Goal: Task Accomplishment & Management: Manage account settings

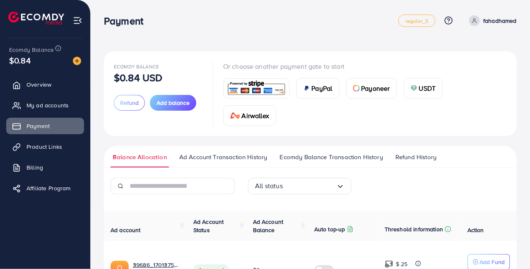
click at [54, 106] on span "My ad accounts" at bounding box center [48, 105] width 42 height 8
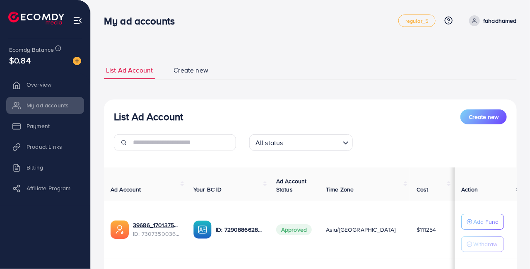
select select
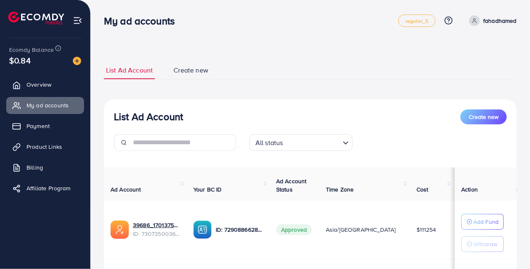
click at [188, 66] on span "Create new" at bounding box center [191, 70] width 35 height 10
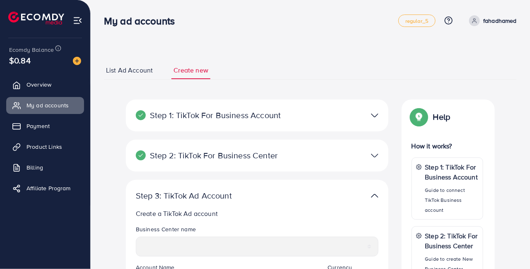
click at [139, 65] on span "List Ad Account" at bounding box center [129, 70] width 47 height 10
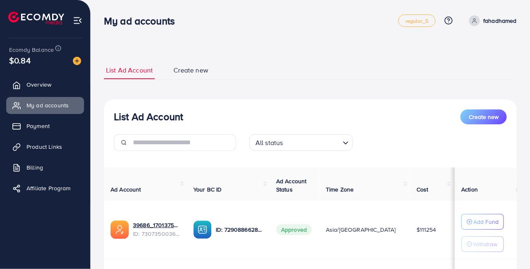
click at [50, 130] on link "Payment" at bounding box center [45, 126] width 78 height 17
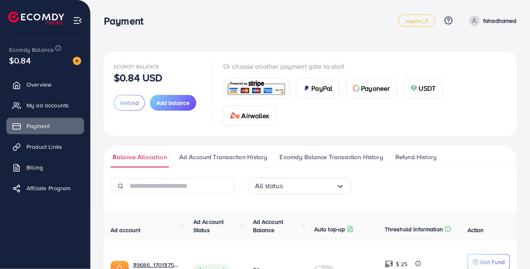
click at [481, 19] on link "fahadhamed" at bounding box center [491, 20] width 51 height 11
click at [377, 33] on nav "Payment regular_5 Help Center Contact Support Plans and Pricing Term and policy…" at bounding box center [310, 20] width 413 height 29
click at [481, 20] on link "fahadhamed" at bounding box center [491, 20] width 51 height 11
click at [360, 24] on div "Payment" at bounding box center [251, 21] width 294 height 12
click at [42, 88] on span "Overview" at bounding box center [39, 84] width 25 height 8
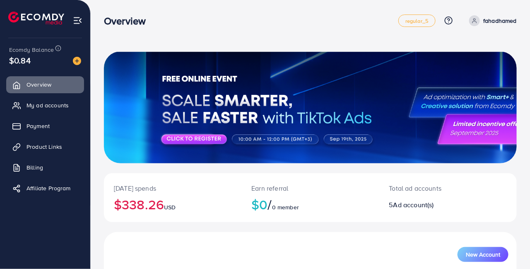
click at [42, 132] on link "Payment" at bounding box center [45, 126] width 78 height 17
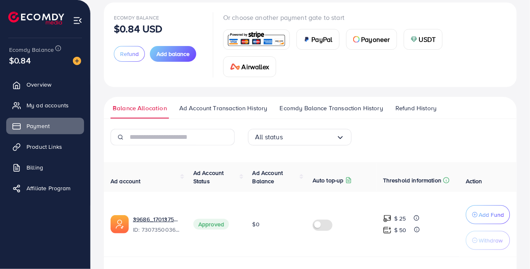
click at [314, 140] on input "Search for option" at bounding box center [309, 136] width 53 height 13
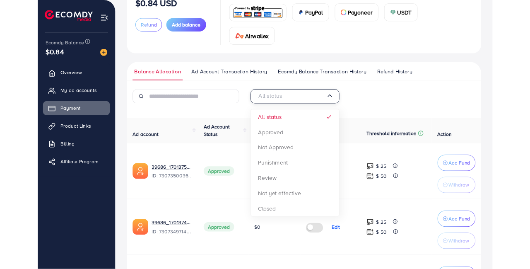
scroll to position [81, 0]
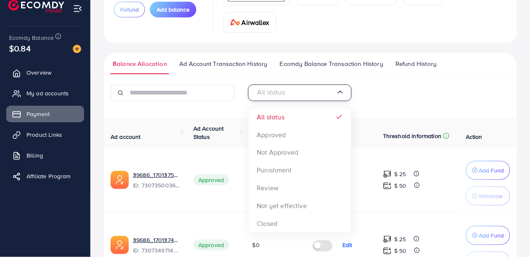
click at [379, 104] on div "All status Loading... All status Approved Not Approved Punishment Review Not ye…" at bounding box center [310, 107] width 138 height 23
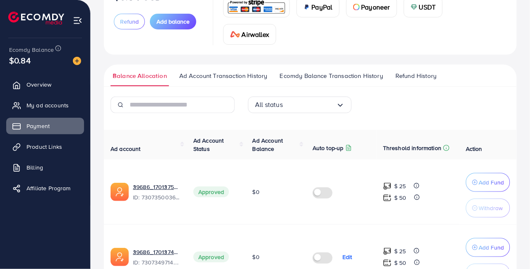
click at [342, 98] on div "All status Loading..." at bounding box center [300, 104] width 104 height 17
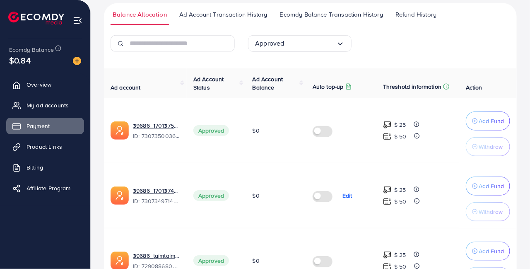
click at [313, 41] on input "Search for option" at bounding box center [311, 43] width 52 height 13
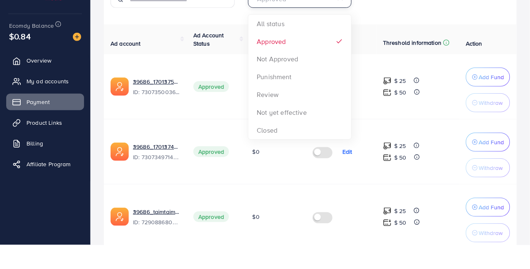
click at [297, 52] on div "Approved Loading... All status Approved Not Approved Punishment Review Not yet …" at bounding box center [310, 220] width 413 height 410
